Goal: Find specific page/section: Find specific page/section

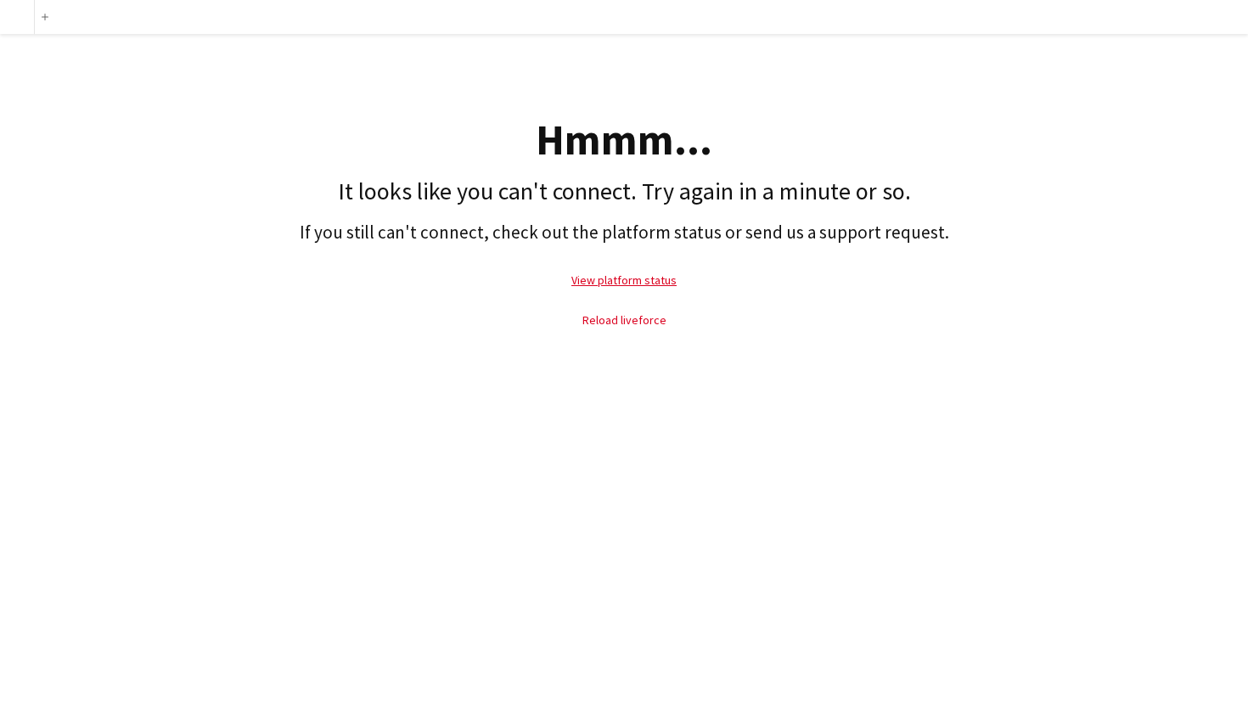
click at [620, 316] on link "Reload liveforce" at bounding box center [624, 319] width 84 height 15
click at [610, 318] on link "Reload liveforce" at bounding box center [624, 319] width 84 height 15
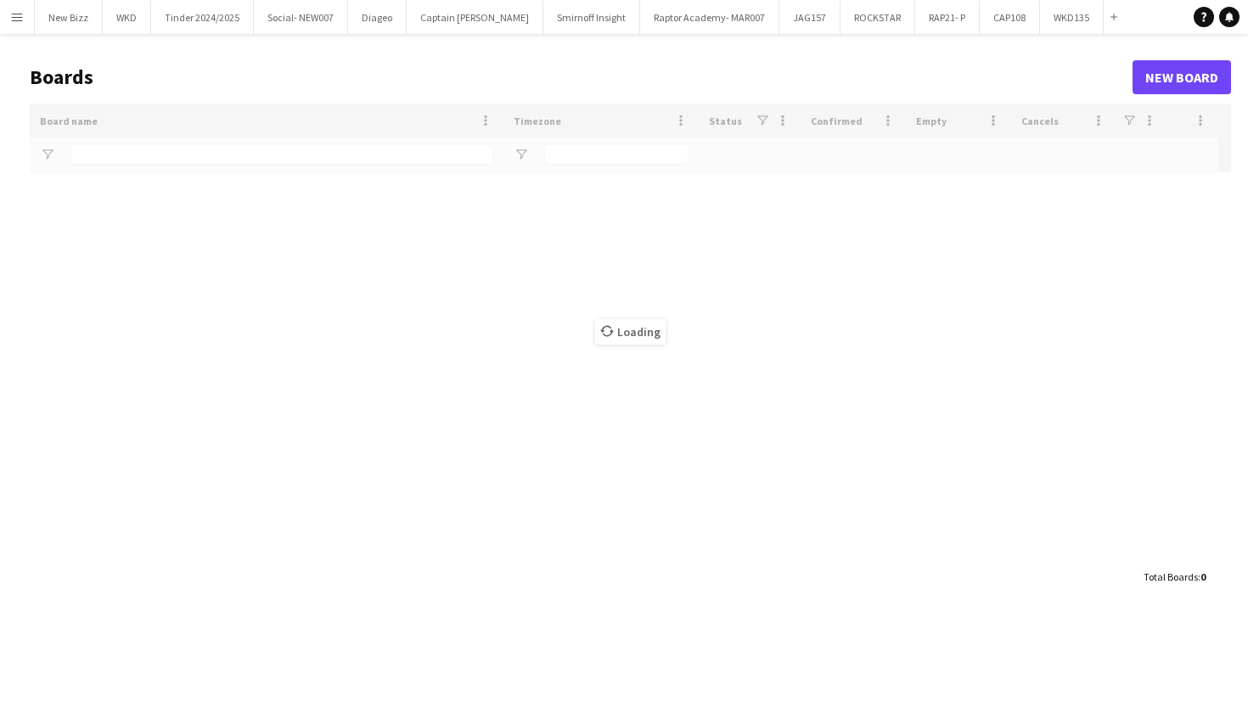
type input "********"
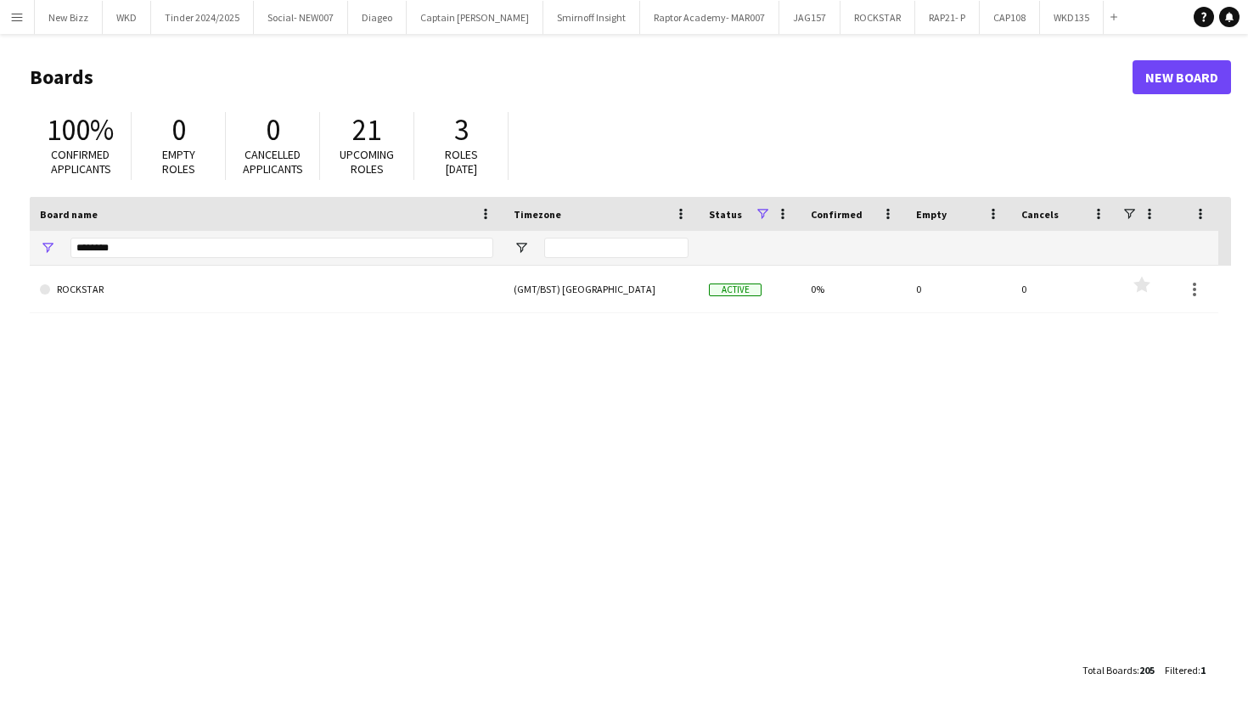
click at [19, 14] on app-icon "Menu" at bounding box center [17, 17] width 14 height 14
